Goal: Transaction & Acquisition: Download file/media

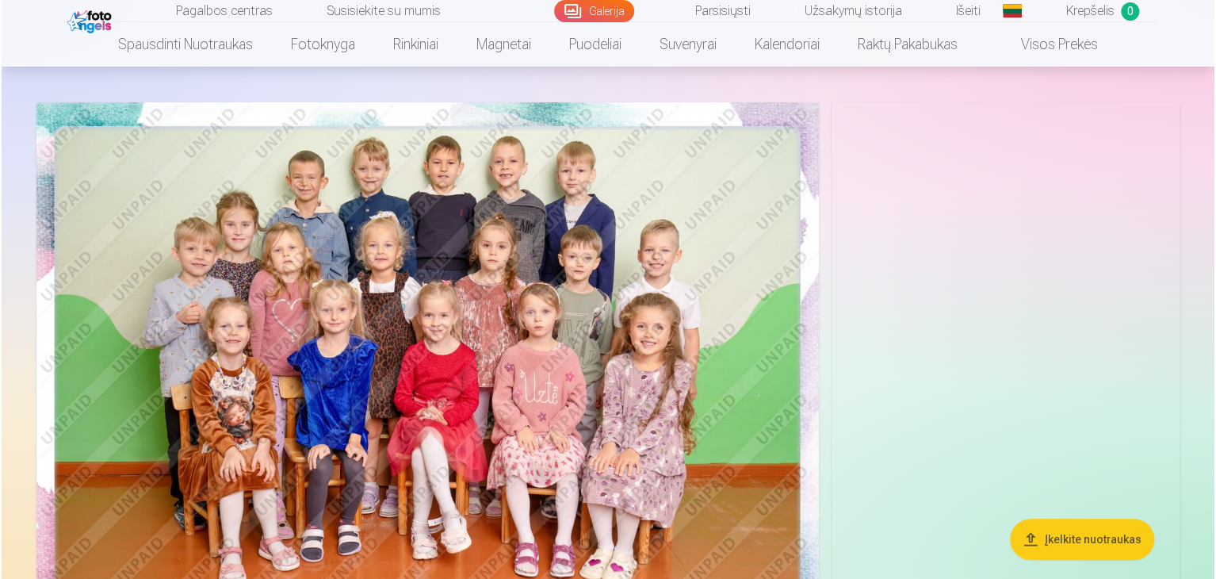
scroll to position [90, 0]
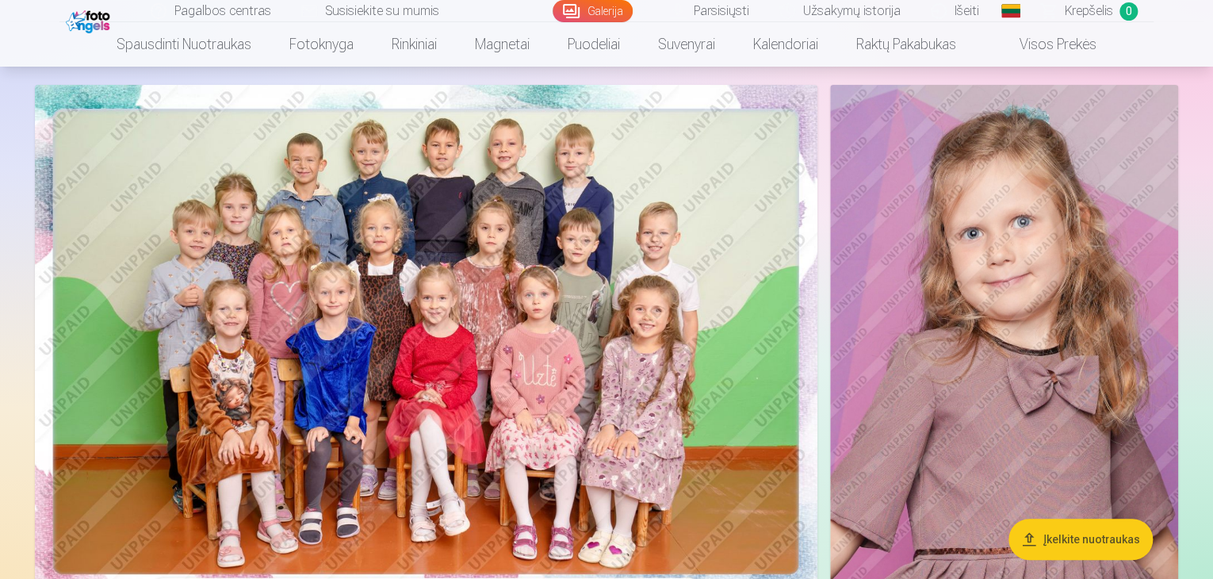
click at [645, 272] on img at bounding box center [426, 345] width 782 height 521
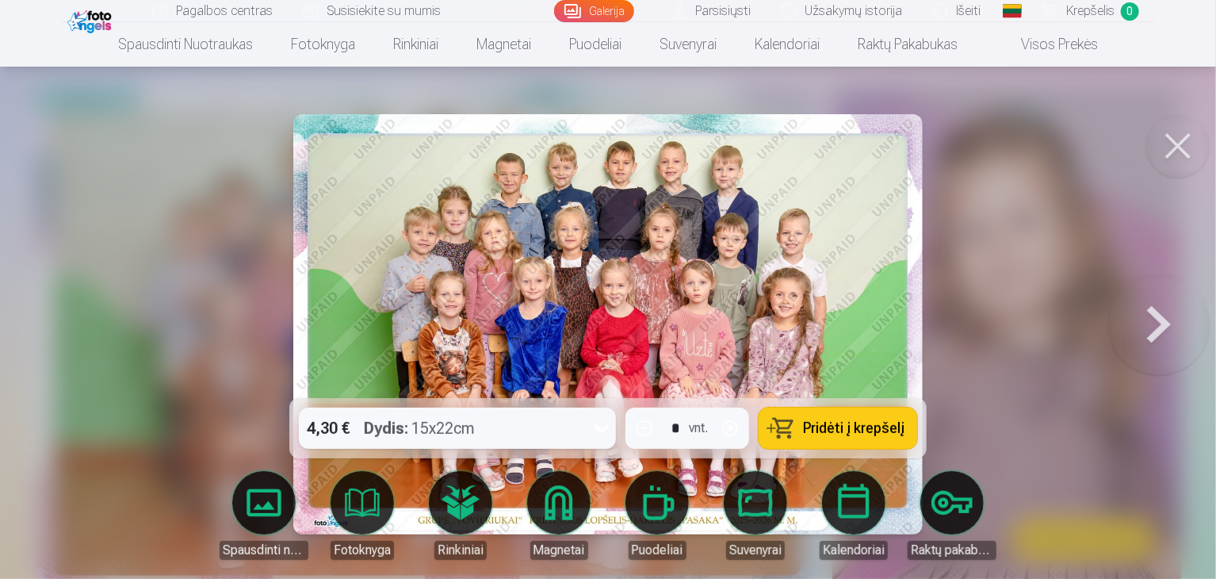
click at [735, 10] on link "Parsisiųsti" at bounding box center [711, 11] width 109 height 22
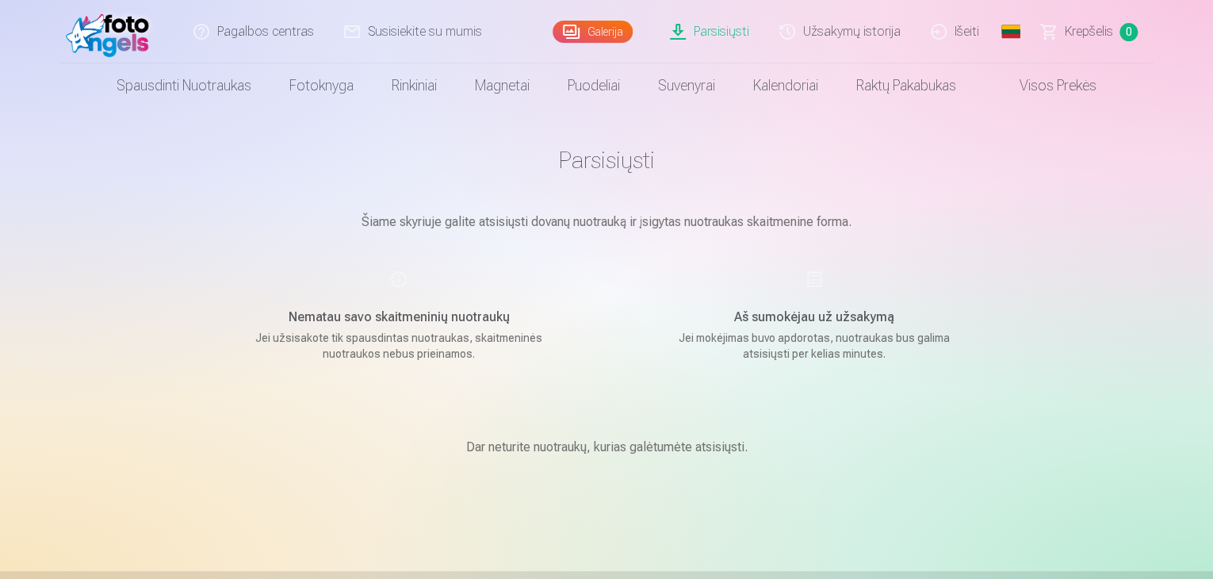
click at [399, 275] on div "Nematau savo skaitmeninių nuotraukų Jei užsisakote tik spausdintas nuotraukas, …" at bounding box center [398, 315] width 377 height 92
click at [718, 220] on p "Šiame skyriuje galite atsisiųsti dovanų nuotrauką ir įsigytas nuotraukas skaitm…" at bounding box center [606, 221] width 793 height 19
click at [601, 159] on h1 "Parsisiųsti" at bounding box center [606, 160] width 793 height 29
click at [598, 208] on main "Parsisiųsti Šiame skyriuje galite atsisiųsti dovanų nuotrauką ir įsigytas nuotr…" at bounding box center [606, 320] width 793 height 425
click at [741, 327] on div "Aš sumokėjau už užsakymą Jei mokėjimas buvo apdorotas, nuotraukas bus galima at…" at bounding box center [813, 315] width 377 height 92
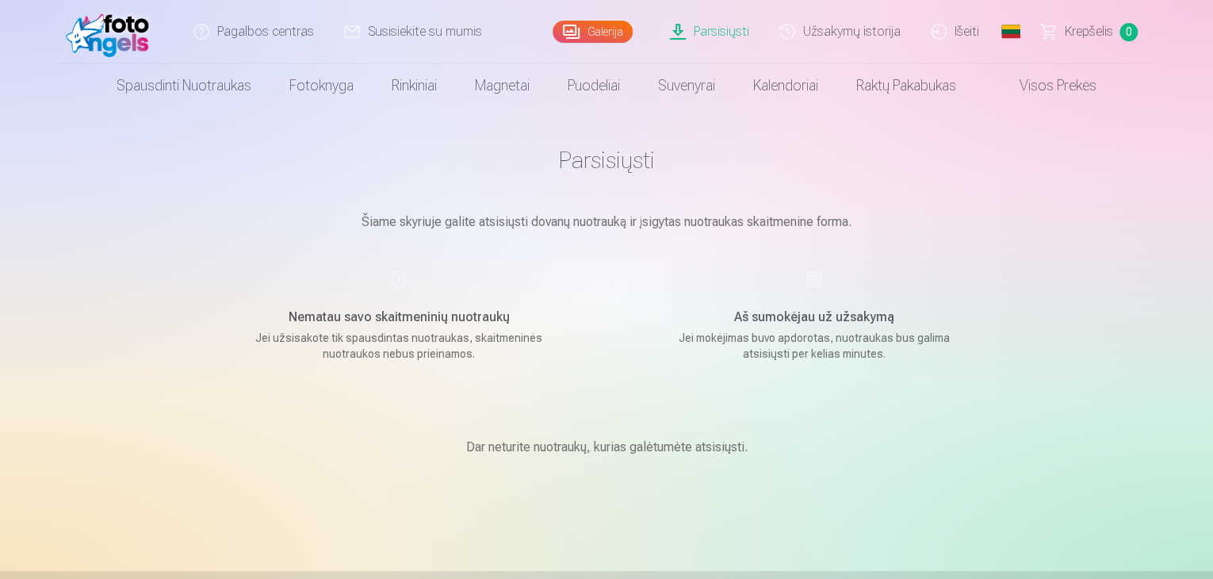
click at [654, 301] on div "Aš sumokėjau už užsakymą Jei mokėjimas buvo apdorotas, nuotraukas bus galima at…" at bounding box center [813, 315] width 377 height 92
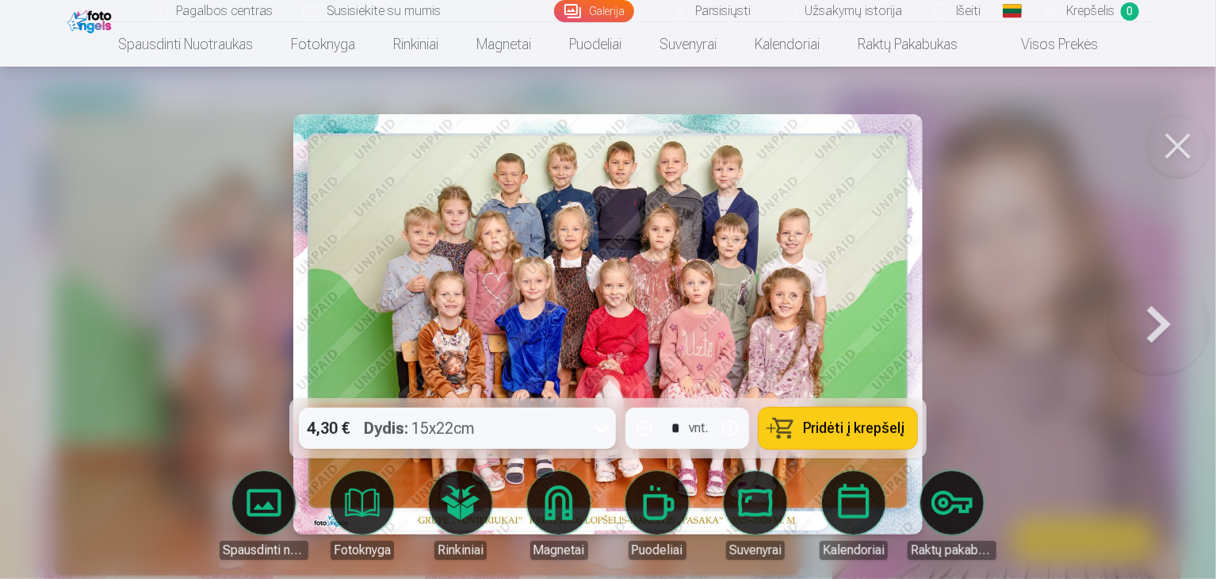
click at [647, 256] on img at bounding box center [607, 324] width 629 height 420
click at [1153, 316] on button at bounding box center [1158, 324] width 101 height 116
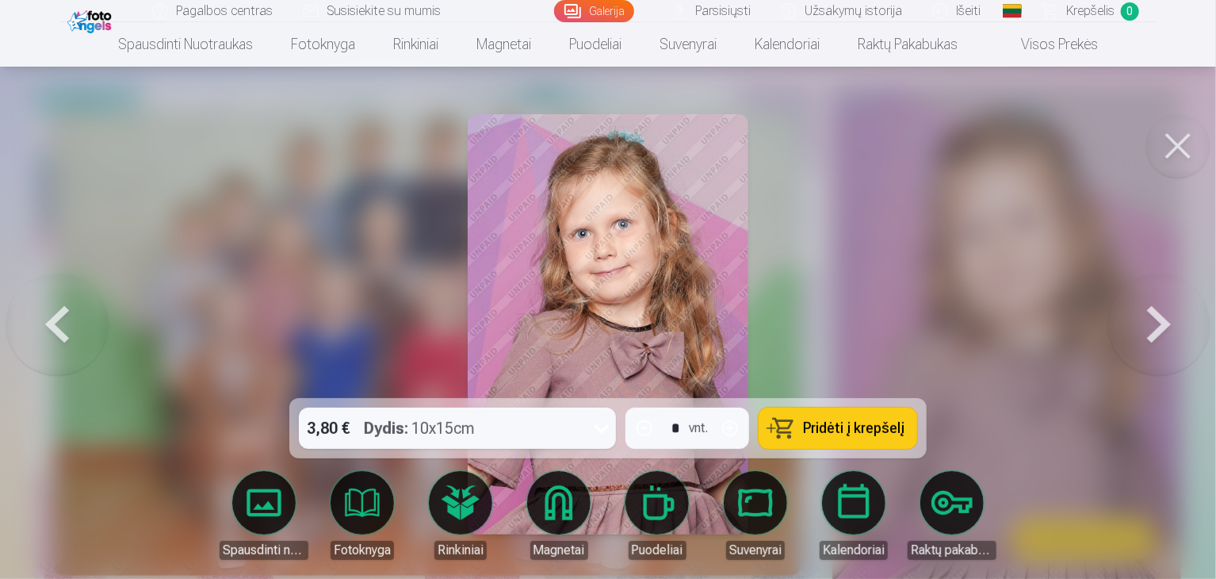
click at [976, 281] on div at bounding box center [608, 289] width 1216 height 579
